Goal: Task Accomplishment & Management: Manage account settings

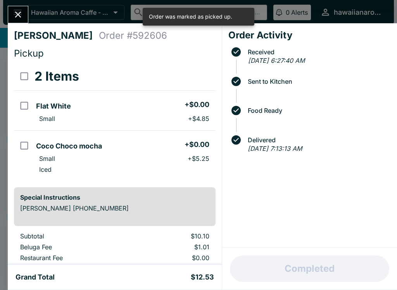
click at [24, 3] on div "[PERSON_NAME] Order # 592606 Pickup 2 Items Flat White + $0.00 Small + $4.85 [P…" at bounding box center [198, 145] width 397 height 290
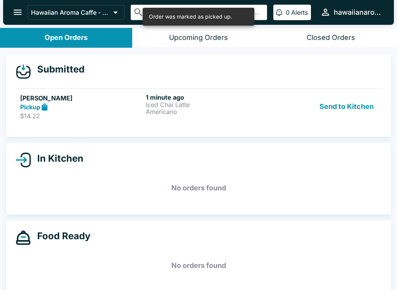
click at [19, 19] on button "open drawer" at bounding box center [18, 12] width 20 height 20
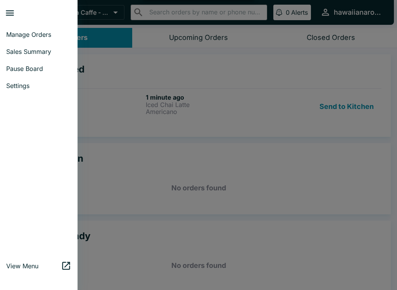
click at [41, 37] on span "Manage Orders" at bounding box center [38, 35] width 65 height 8
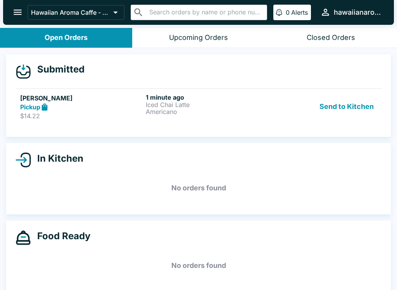
click at [201, 104] on p "Iced Chai Latte" at bounding box center [207, 104] width 122 height 7
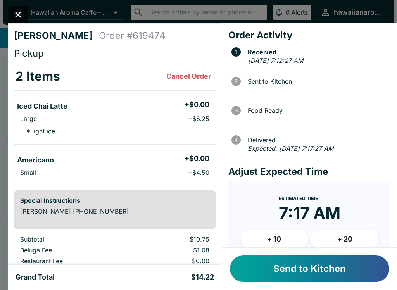
click at [291, 270] on button "Send to Kitchen" at bounding box center [309, 268] width 159 height 26
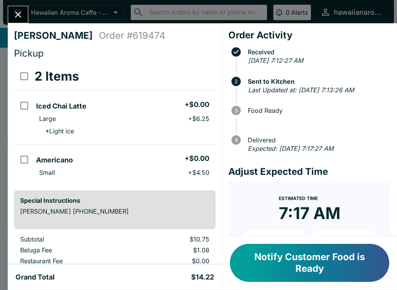
click at [22, 7] on button "Close" at bounding box center [18, 14] width 20 height 17
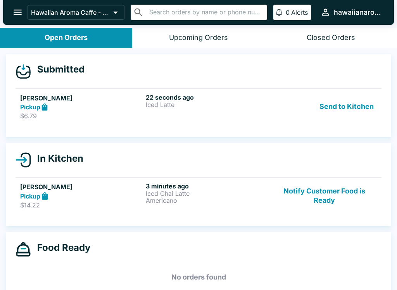
click at [99, 109] on div "Pickup" at bounding box center [81, 107] width 122 height 9
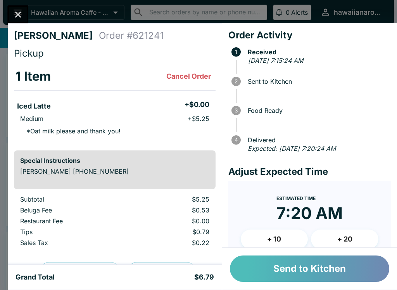
click at [273, 268] on button "Send to Kitchen" at bounding box center [309, 268] width 159 height 26
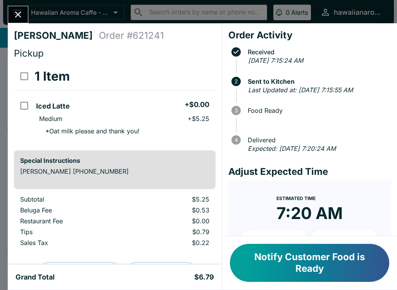
click at [24, 12] on button "Close" at bounding box center [18, 14] width 20 height 17
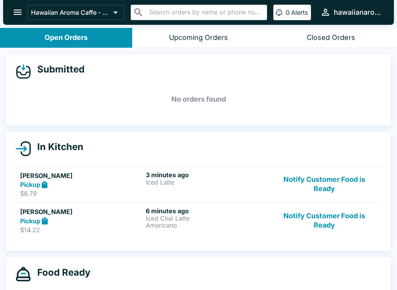
click at [212, 227] on p "Americano" at bounding box center [207, 225] width 122 height 7
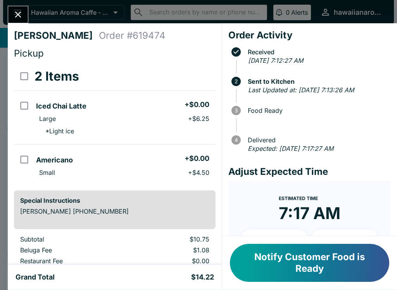
click at [334, 268] on button "Notify Customer Food is Ready" at bounding box center [309, 263] width 159 height 38
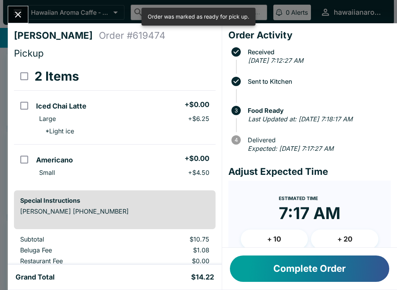
click at [346, 272] on button "Complete Order" at bounding box center [309, 268] width 159 height 26
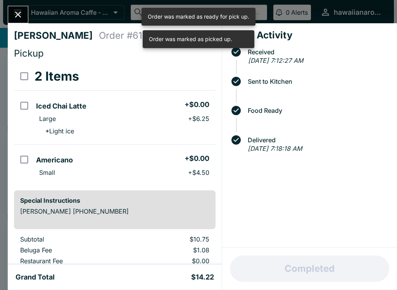
click at [16, 17] on icon "Close" at bounding box center [18, 15] width 6 height 6
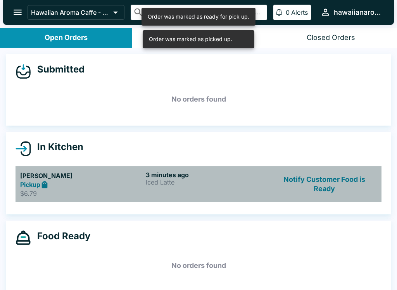
click at [214, 188] on div "3 minutes ago Iced Latte" at bounding box center [207, 184] width 122 height 27
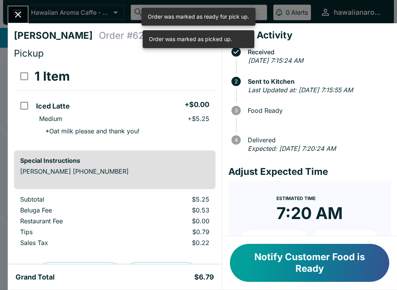
click at [329, 270] on button "Notify Customer Food is Ready" at bounding box center [309, 263] width 159 height 38
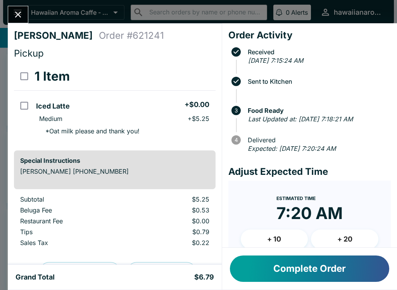
click at [335, 273] on button "Complete Order" at bounding box center [309, 268] width 159 height 26
